Goal: Information Seeking & Learning: Find specific page/section

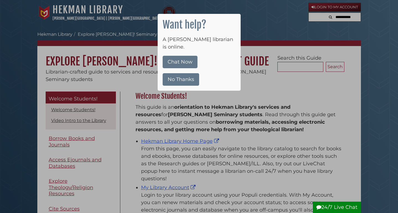
scroll to position [82, 212]
click at [187, 74] on button "No Thanks" at bounding box center [181, 79] width 37 height 12
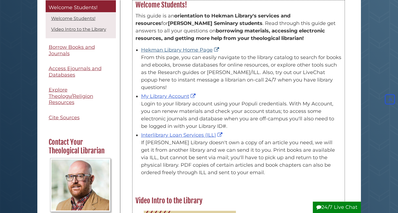
click at [175, 50] on link "Hekman Library Home Page" at bounding box center [180, 50] width 79 height 6
click at [159, 48] on link "Hekman Library Home Page" at bounding box center [180, 50] width 79 height 6
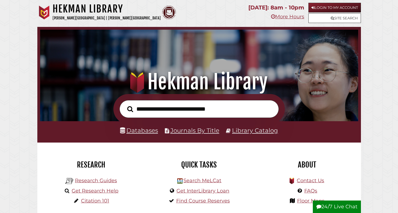
scroll to position [105, 316]
click at [155, 110] on input "text" at bounding box center [199, 109] width 159 height 18
type input "****"
click at [130, 109] on button "Search" at bounding box center [130, 108] width 11 height 9
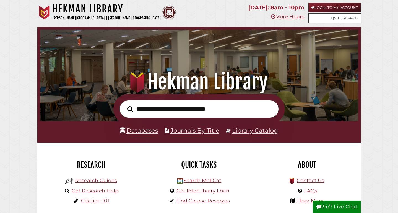
scroll to position [105, 316]
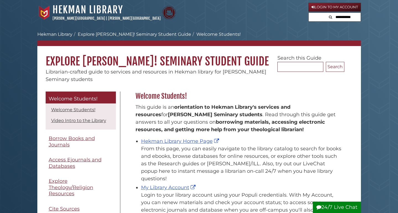
scroll to position [82, 212]
click at [166, 139] on link "Hekman Library Home Page" at bounding box center [180, 141] width 79 height 6
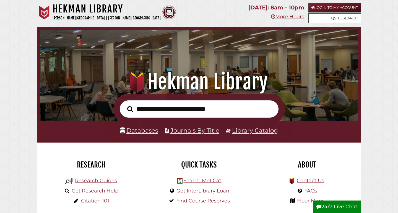
scroll to position [105, 316]
click at [144, 129] on link "Databases" at bounding box center [139, 130] width 38 height 7
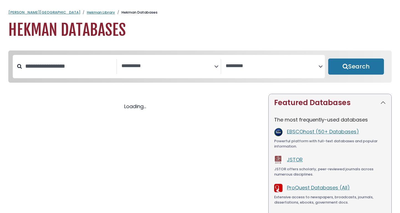
select select "Database Subject Filter"
select select "Database Vendors Filter"
select select "Database Subject Filter"
select select "Database Vendors Filter"
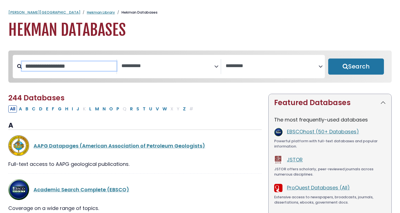
click at [89, 71] on input "Search database by title or keyword" at bounding box center [69, 65] width 94 height 9
type input "****"
click at [356, 67] on button "Search" at bounding box center [356, 66] width 56 height 16
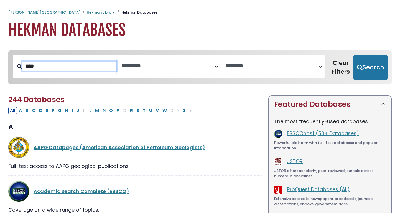
select select "Database Subject Filter"
select select "Database Vendors Filter"
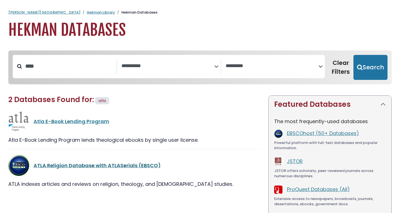
click at [84, 165] on link "ATLA Religion Database with ATLASerials (EBSCO)" at bounding box center [97, 165] width 127 height 7
